Goal: Transaction & Acquisition: Download file/media

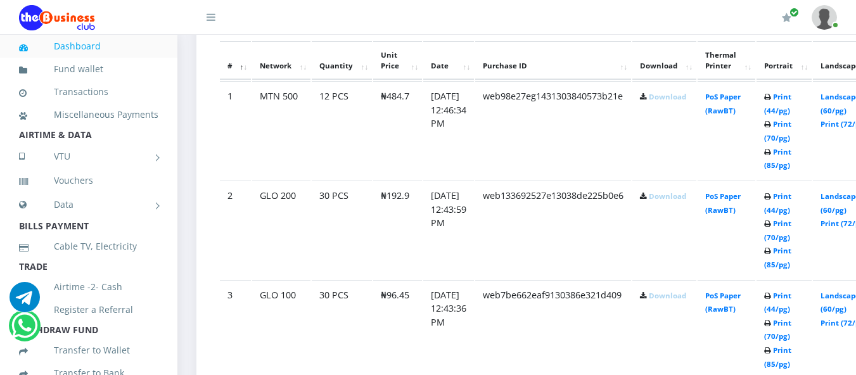
scroll to position [709, 0]
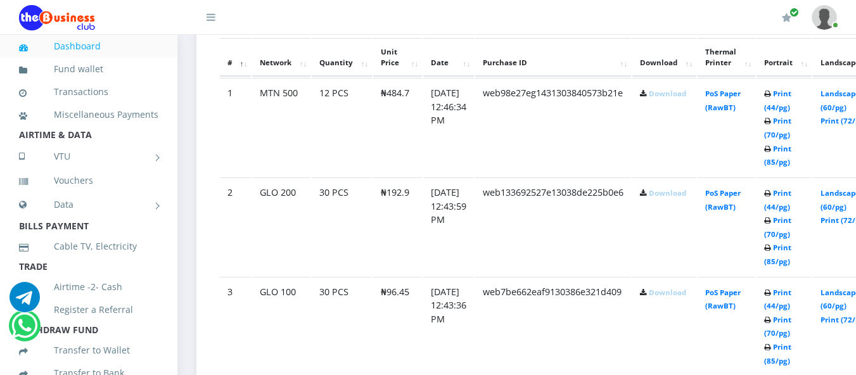
click at [647, 98] on icon at bounding box center [643, 95] width 7 height 8
click at [682, 292] on link "Download" at bounding box center [667, 293] width 37 height 10
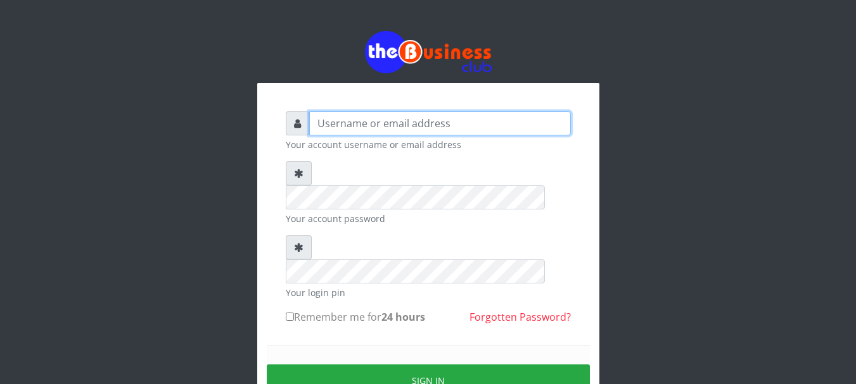
type input "Nacybaby"
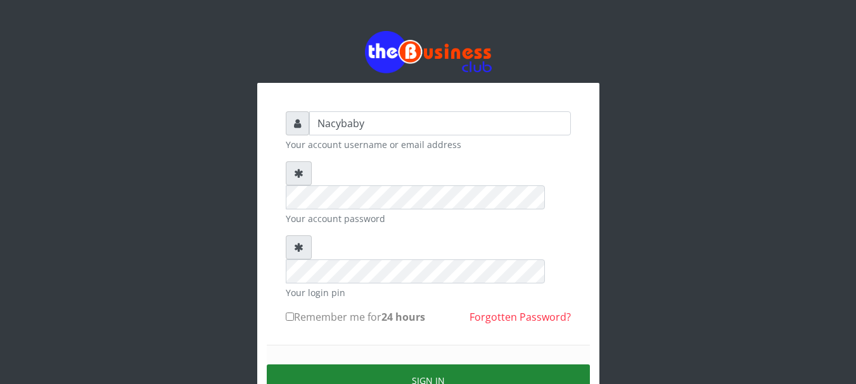
click at [429, 365] on button "Sign in" at bounding box center [428, 381] width 323 height 32
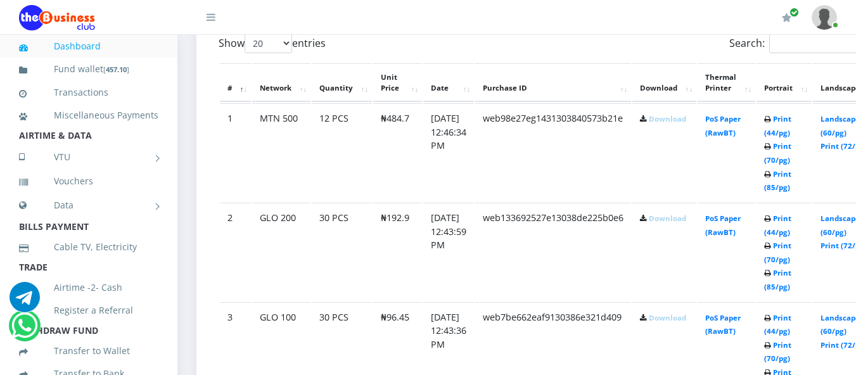
scroll to position [749, 0]
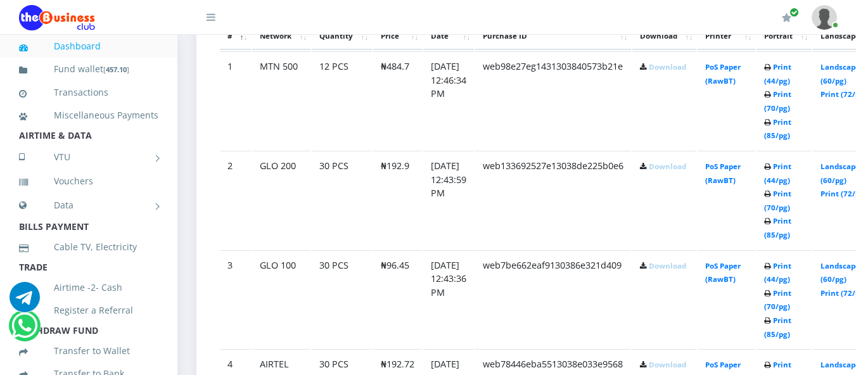
click at [677, 269] on link "Download" at bounding box center [667, 266] width 37 height 10
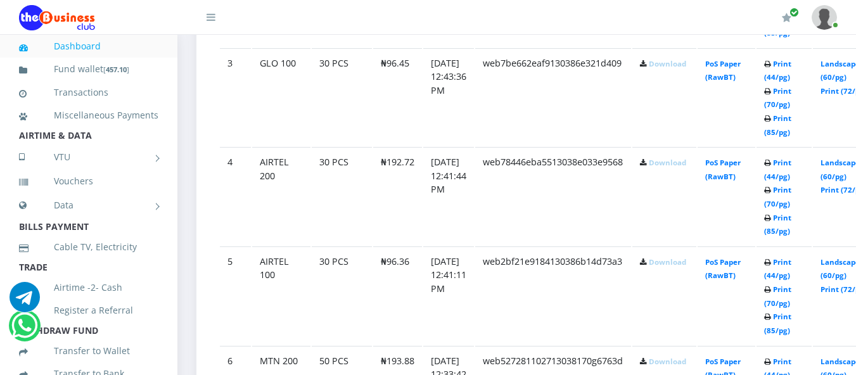
scroll to position [884, 0]
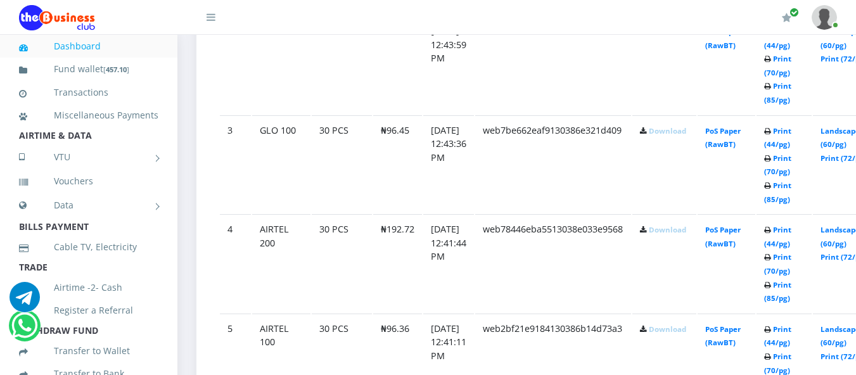
click at [672, 232] on link "Download" at bounding box center [667, 230] width 37 height 10
click at [675, 331] on link "Download" at bounding box center [667, 329] width 37 height 10
